Goal: Task Accomplishment & Management: Manage account settings

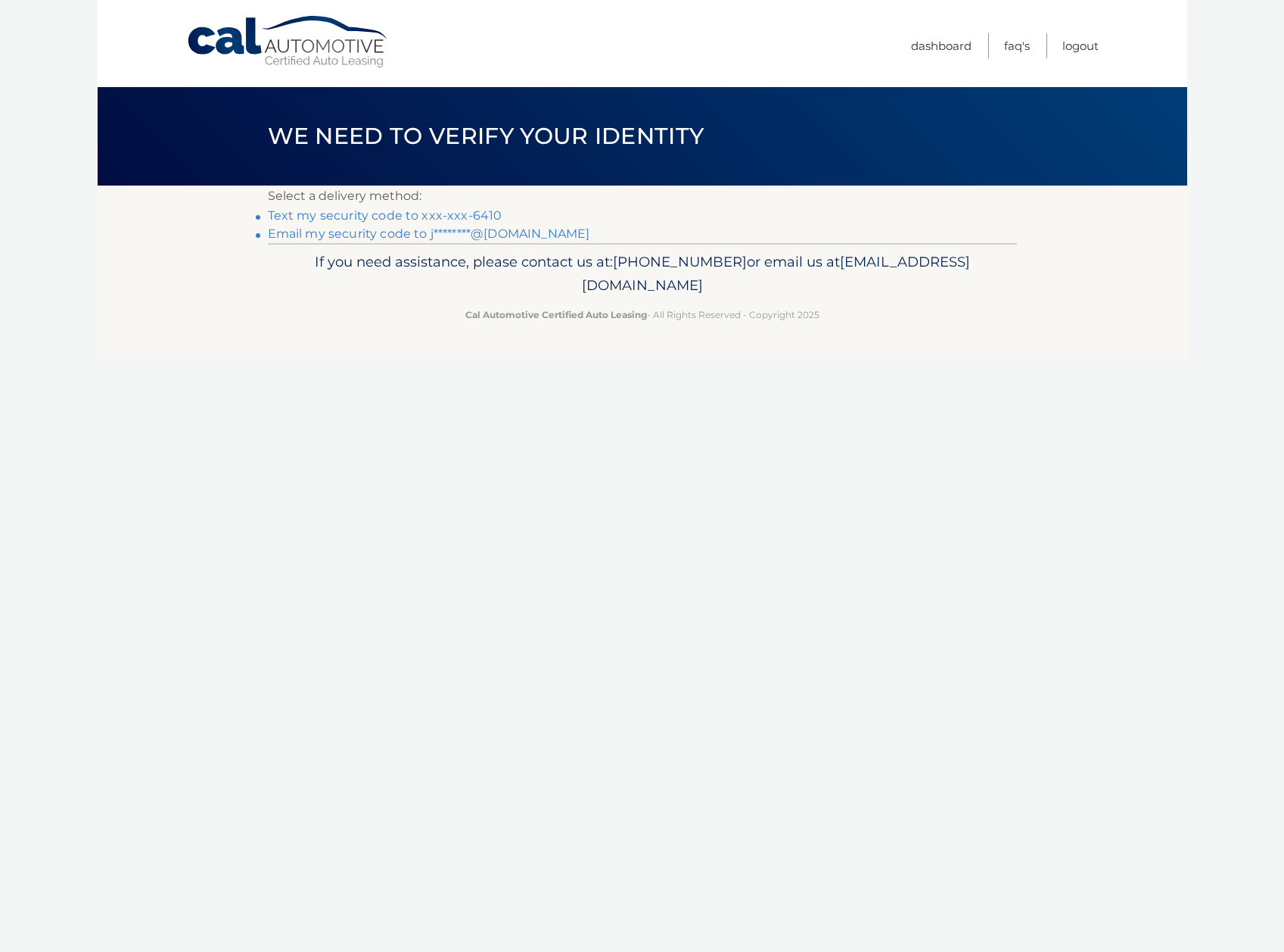
click at [445, 217] on link "Text my security code to xxx-xxx-6410" at bounding box center [385, 215] width 235 height 15
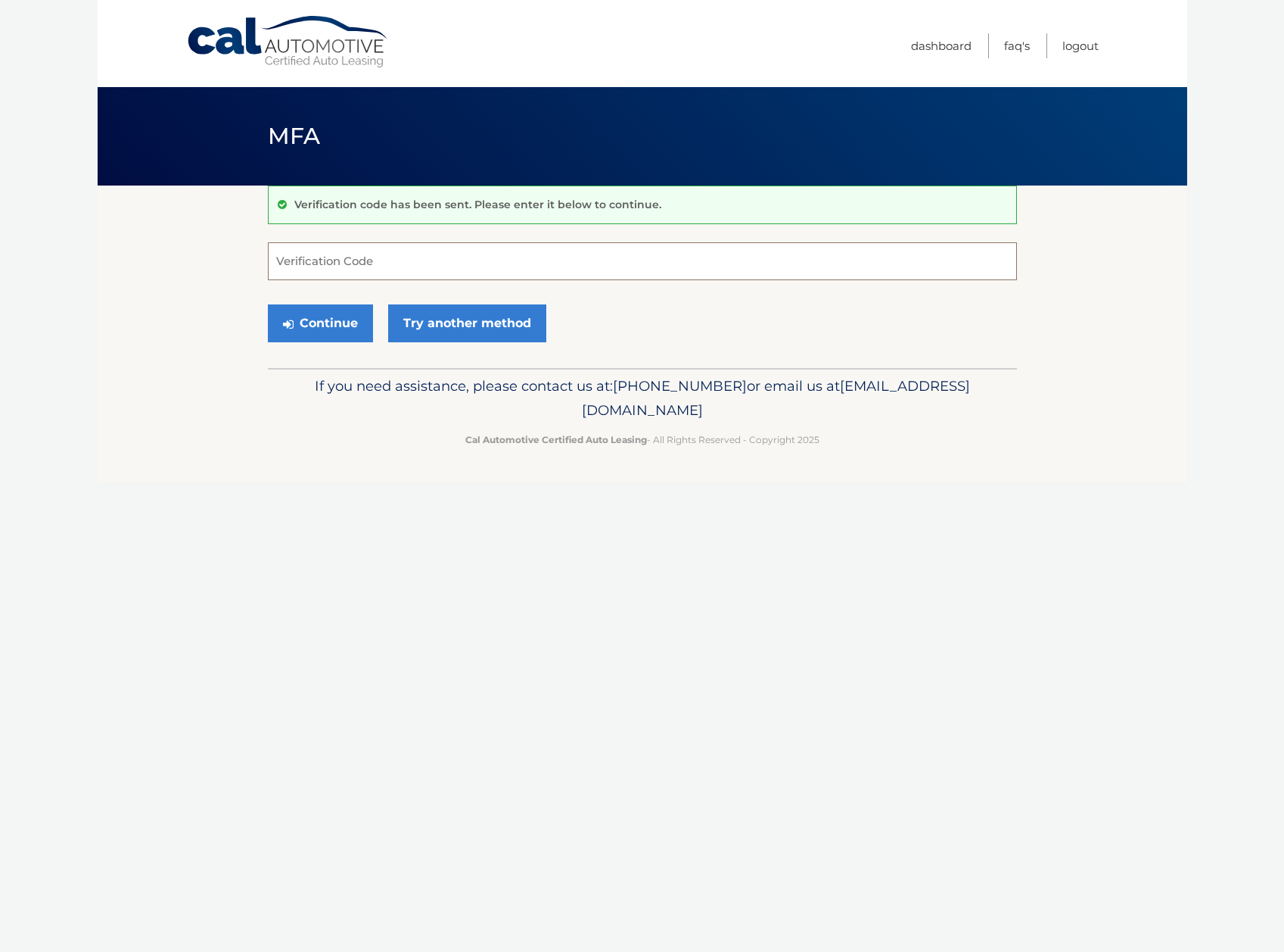
click at [427, 266] on input "Verification Code" at bounding box center [642, 261] width 749 height 38
type input "271891"
click at [337, 329] on button "Continue" at bounding box center [321, 323] width 105 height 38
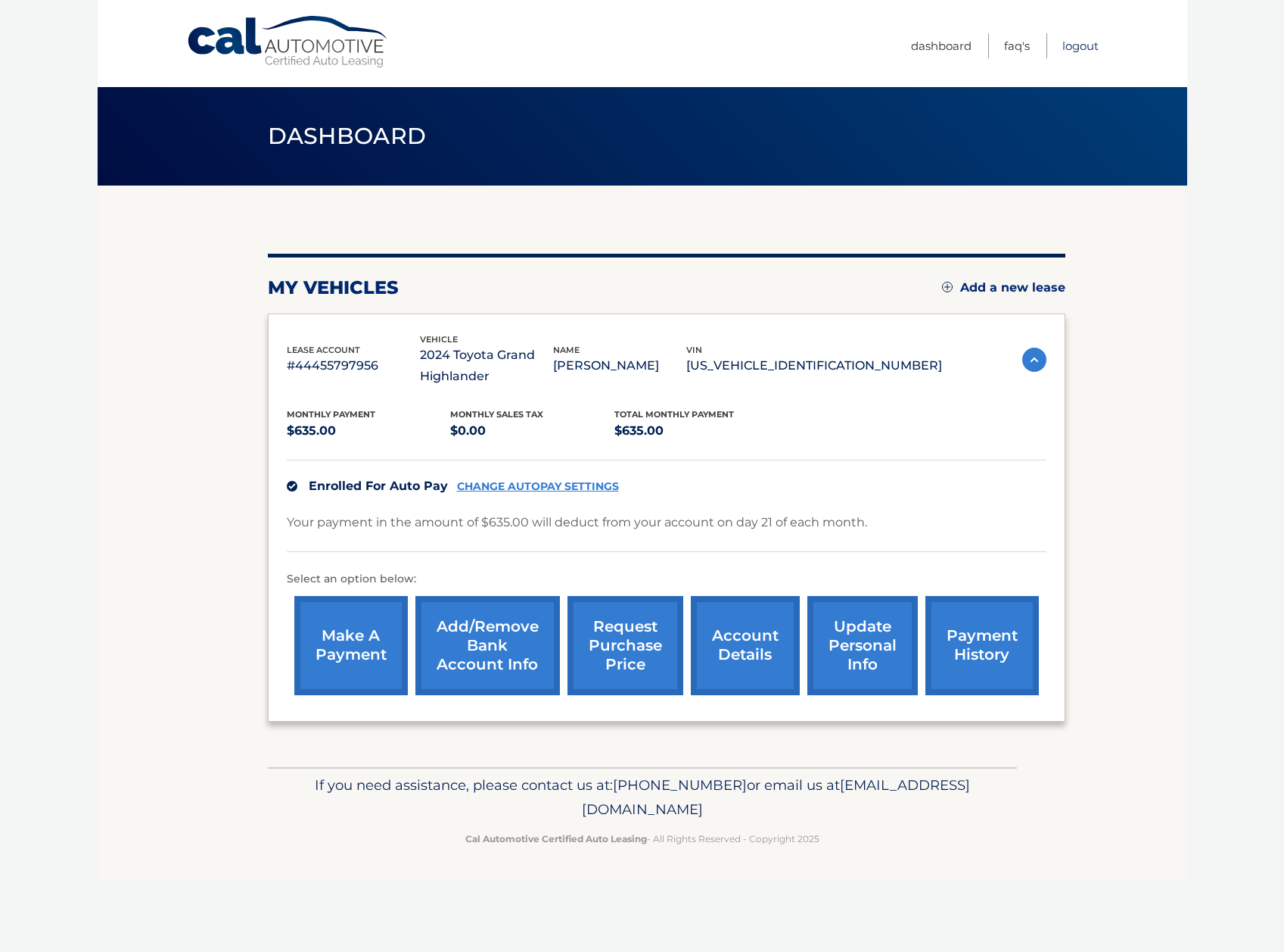
click at [1087, 46] on link "Logout" at bounding box center [1080, 46] width 36 height 25
